Goal: Navigation & Orientation: Understand site structure

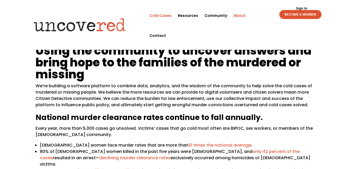
click at [161, 14] on link "Cold Cases" at bounding box center [160, 16] width 22 height 20
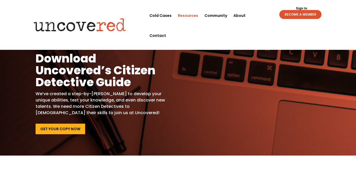
click at [189, 15] on link "Resources" at bounding box center [188, 16] width 20 height 20
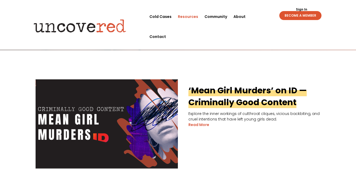
scroll to position [53, 0]
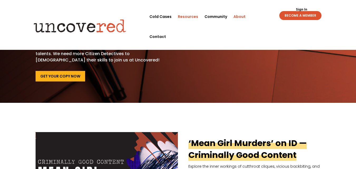
click at [237, 16] on link "About" at bounding box center [239, 17] width 12 height 20
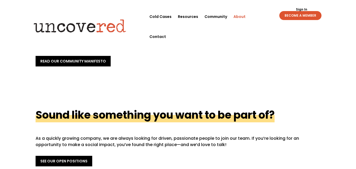
scroll to position [158, 0]
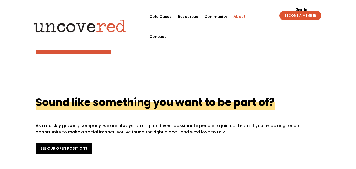
click at [60, 43] on link "read our community manifesto" at bounding box center [73, 48] width 75 height 11
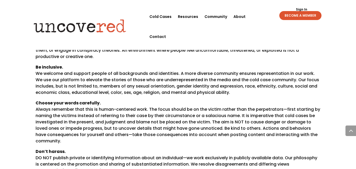
scroll to position [237, 0]
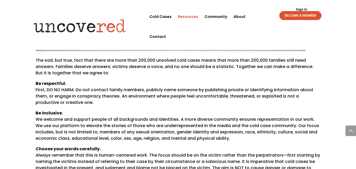
click at [185, 17] on link "Resources" at bounding box center [188, 17] width 20 height 20
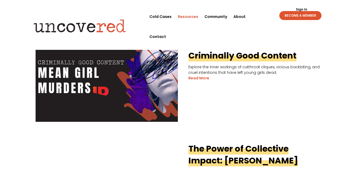
scroll to position [79, 0]
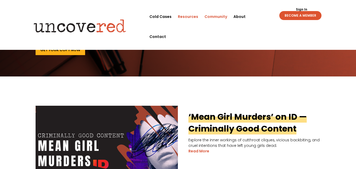
click at [212, 17] on link "Community" at bounding box center [215, 17] width 23 height 20
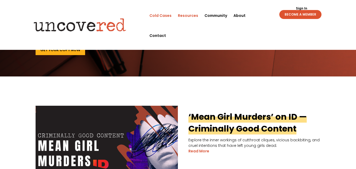
click at [164, 15] on link "Cold Cases" at bounding box center [160, 16] width 22 height 20
